Goal: Information Seeking & Learning: Learn about a topic

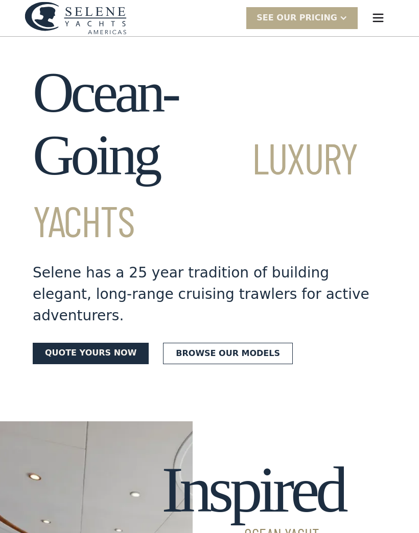
click at [251, 343] on link "Browse our models" at bounding box center [228, 353] width 130 height 21
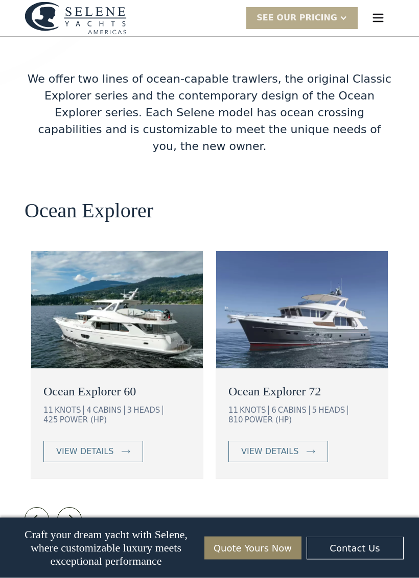
scroll to position [1682, 0]
click at [73, 446] on div "view details" at bounding box center [84, 452] width 57 height 12
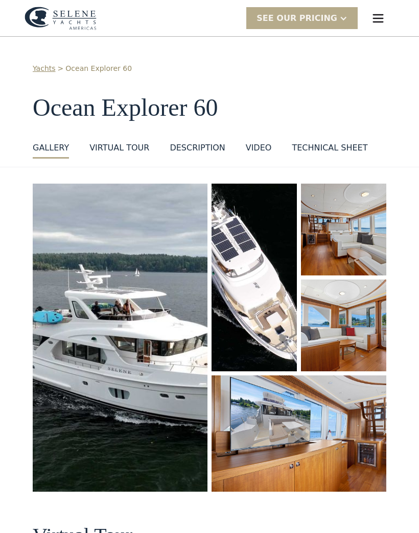
click at [95, 282] on img "open lightbox" at bounding box center [120, 338] width 175 height 308
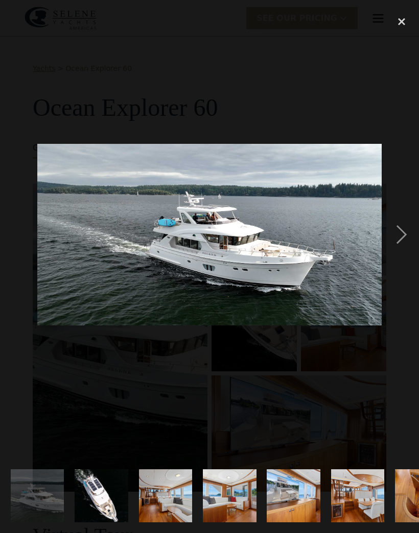
click at [411, 233] on div "next image" at bounding box center [401, 235] width 35 height 448
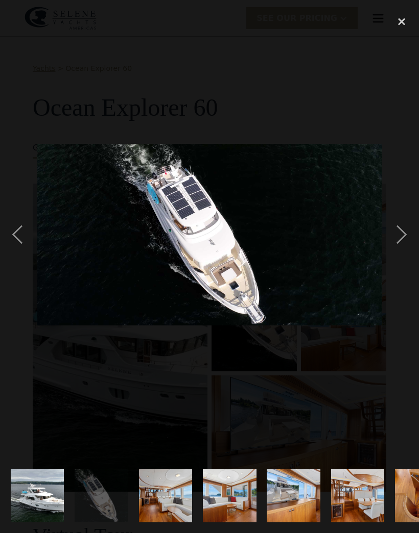
click at [412, 232] on div "next image" at bounding box center [401, 235] width 35 height 448
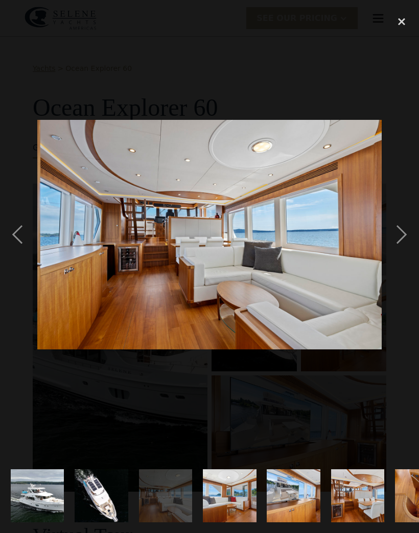
click at [412, 237] on div "next image" at bounding box center [401, 235] width 35 height 448
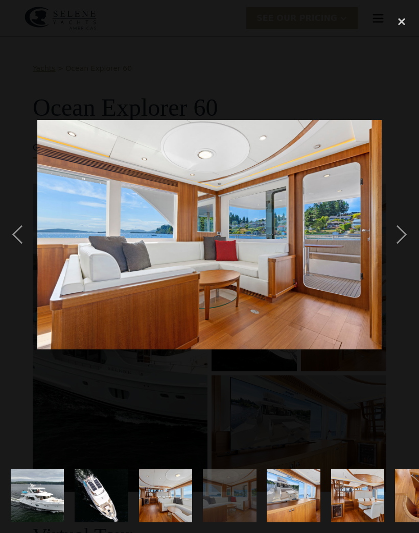
click at [16, 229] on div "previous image" at bounding box center [17, 235] width 35 height 448
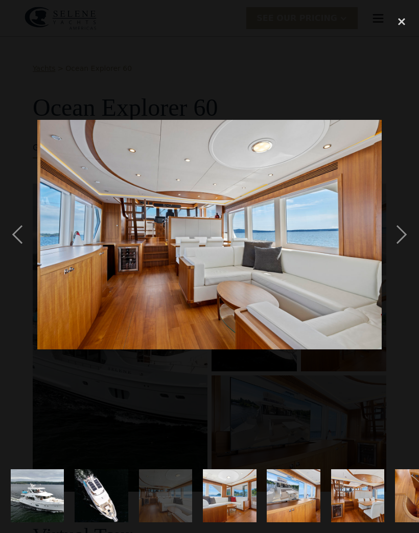
click at [400, 238] on div "next image" at bounding box center [401, 235] width 35 height 448
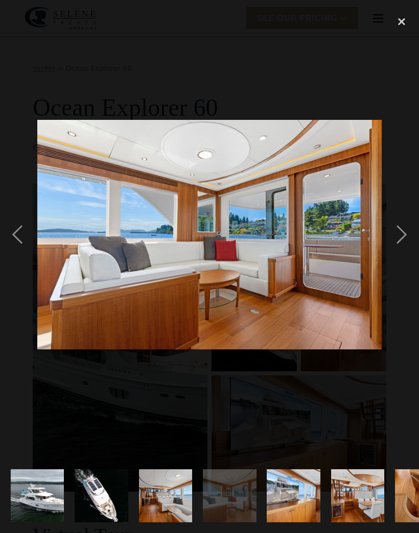
click at [406, 238] on div "next image" at bounding box center [401, 235] width 35 height 448
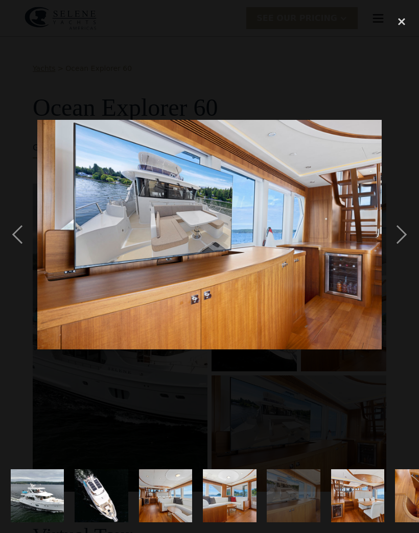
click at [396, 237] on div "next image" at bounding box center [401, 235] width 35 height 448
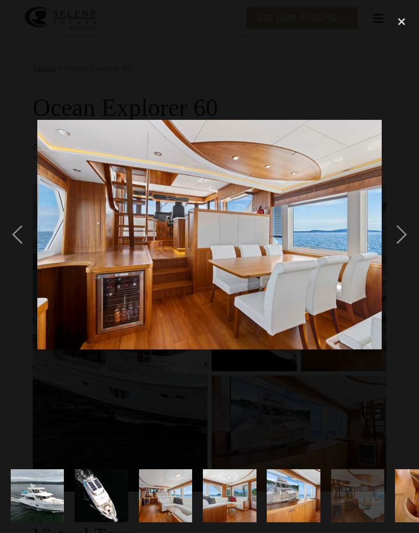
click at [398, 237] on div "next image" at bounding box center [401, 235] width 35 height 448
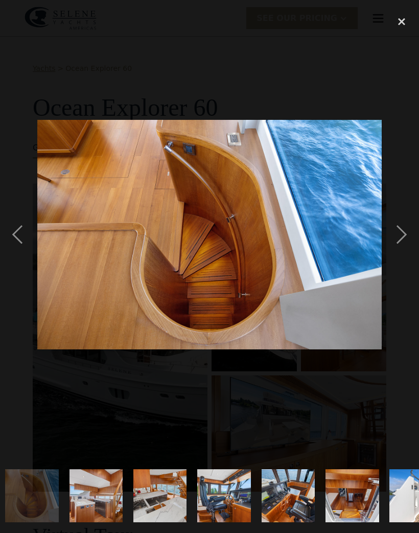
scroll to position [0, 390]
click at [400, 239] on div "next image" at bounding box center [401, 235] width 35 height 448
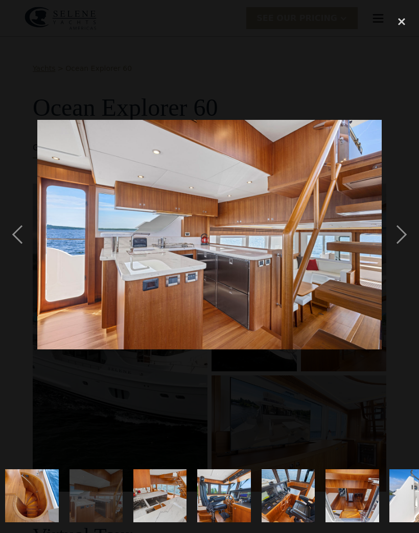
click at [399, 242] on div "next image" at bounding box center [401, 235] width 35 height 448
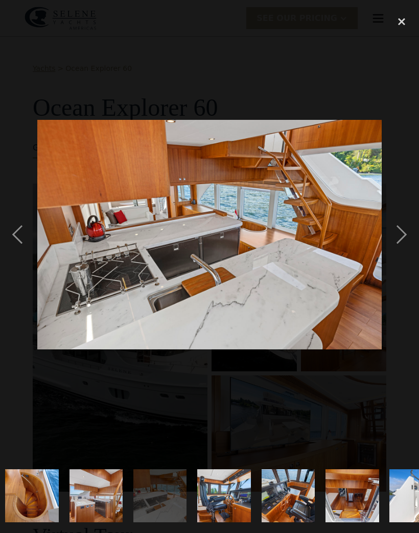
click at [401, 239] on div "next image" at bounding box center [401, 235] width 35 height 448
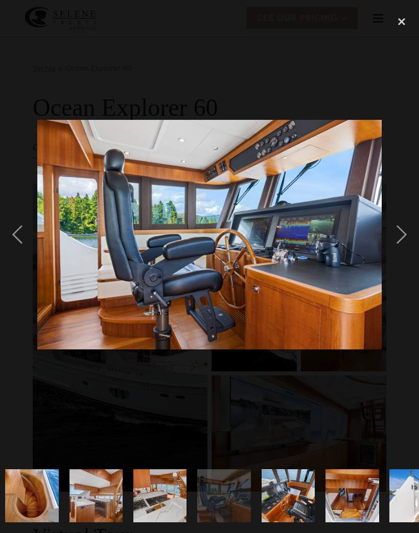
click at [403, 239] on div "next image" at bounding box center [401, 235] width 35 height 448
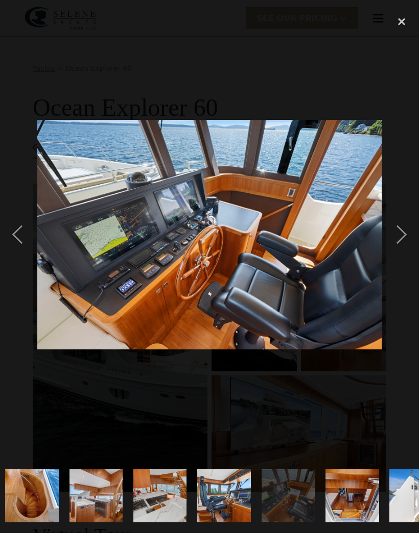
click at [406, 234] on div "next image" at bounding box center [401, 235] width 35 height 448
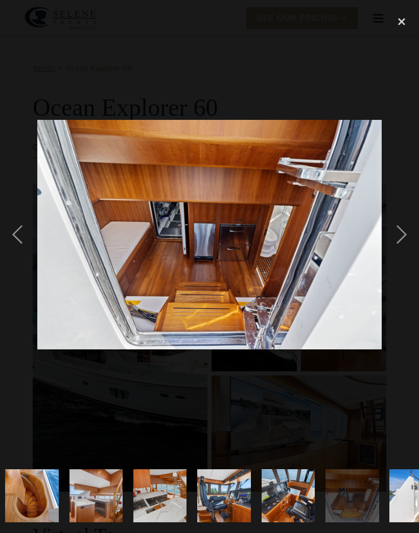
click at [399, 236] on div "next image" at bounding box center [401, 235] width 35 height 448
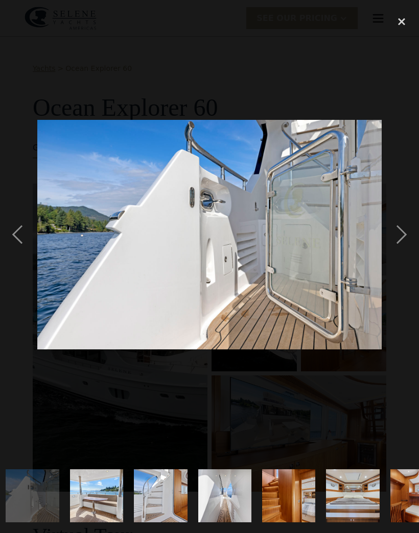
scroll to position [0, 773]
click at [402, 234] on div "next image" at bounding box center [401, 235] width 35 height 448
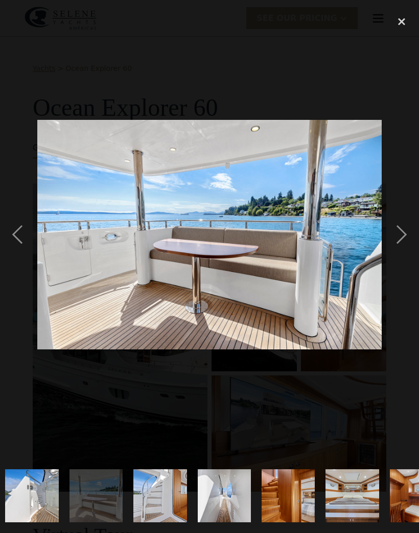
click at [401, 238] on div "next image" at bounding box center [401, 235] width 35 height 448
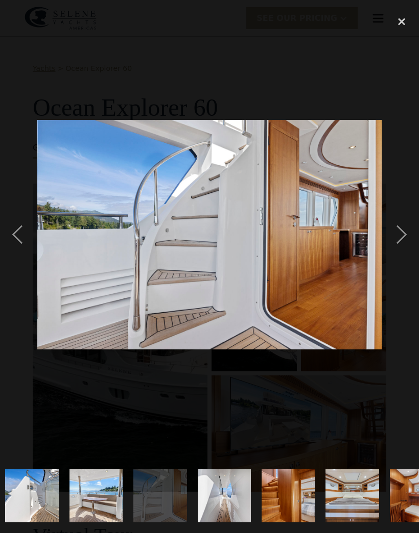
click at [404, 239] on div "next image" at bounding box center [401, 235] width 35 height 448
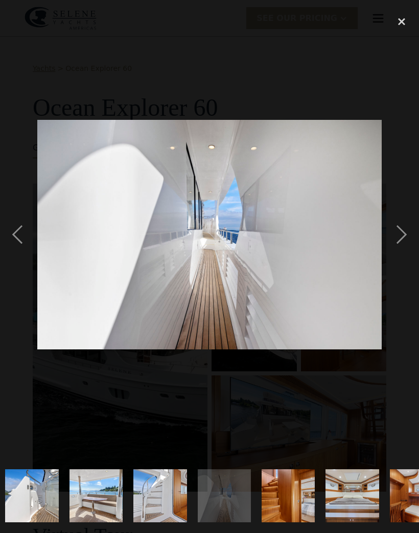
click at [402, 240] on div "next image" at bounding box center [401, 235] width 35 height 448
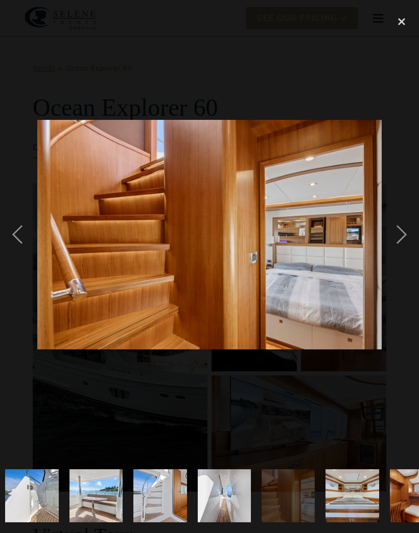
click at [398, 239] on div "next image" at bounding box center [401, 235] width 35 height 448
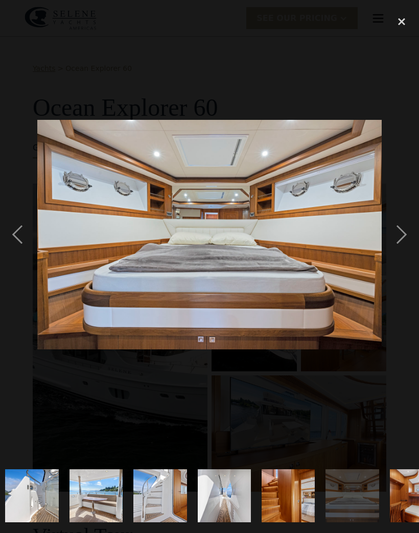
click at [401, 235] on div "next image" at bounding box center [401, 235] width 35 height 448
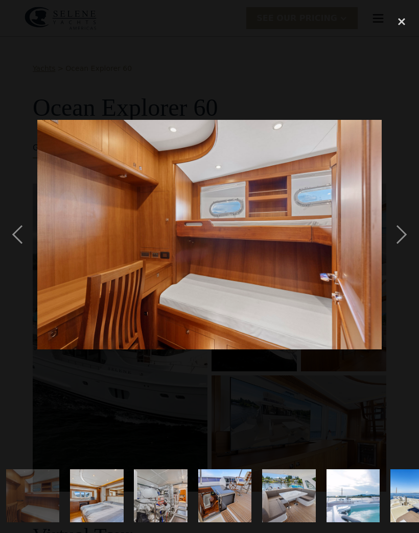
scroll to position [0, 1157]
click at [402, 237] on div "next image" at bounding box center [401, 235] width 35 height 448
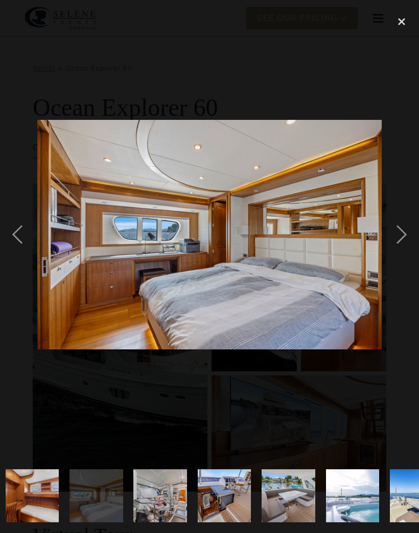
click at [400, 240] on div "next image" at bounding box center [401, 235] width 35 height 448
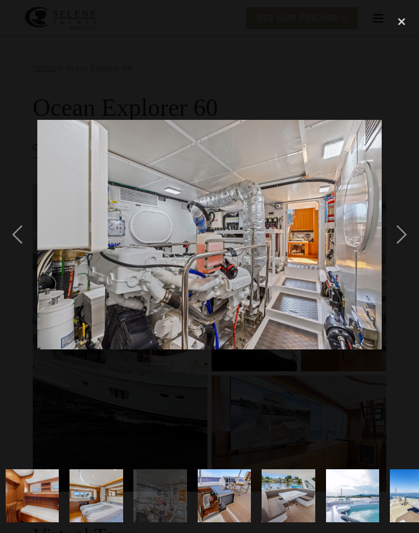
click at [405, 247] on div "next image" at bounding box center [401, 235] width 35 height 448
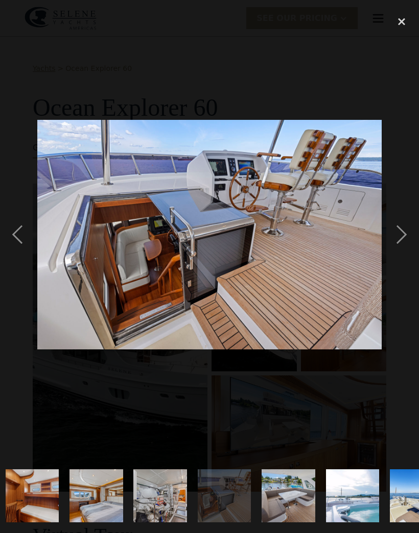
click at [399, 16] on div "close lightbox" at bounding box center [401, 22] width 35 height 22
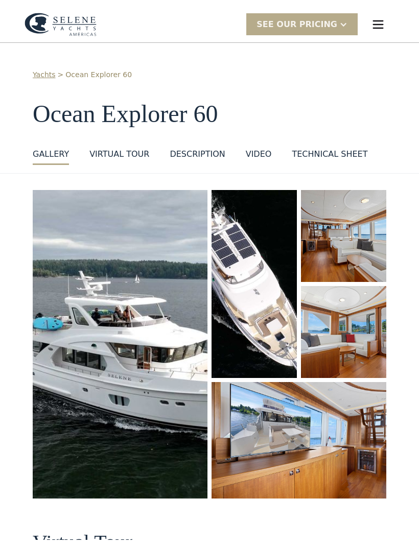
scroll to position [0, 0]
